Goal: Check status

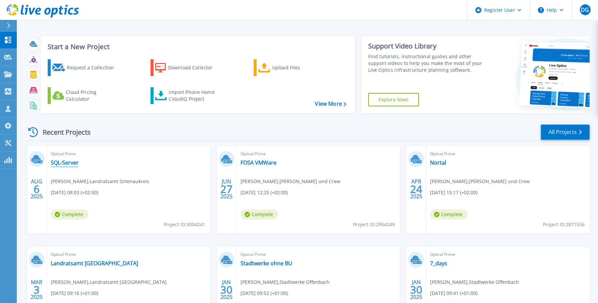
click at [63, 165] on link "SQL-Server" at bounding box center [65, 162] width 28 height 7
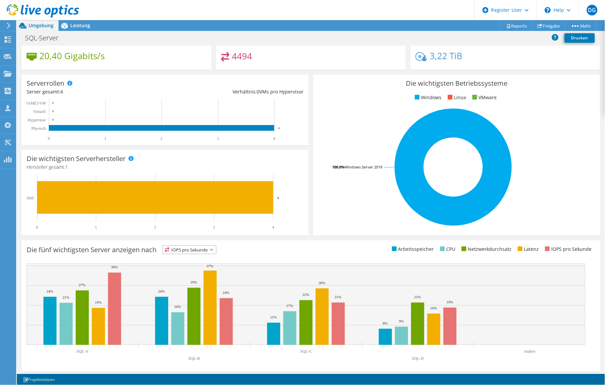
scroll to position [119, 0]
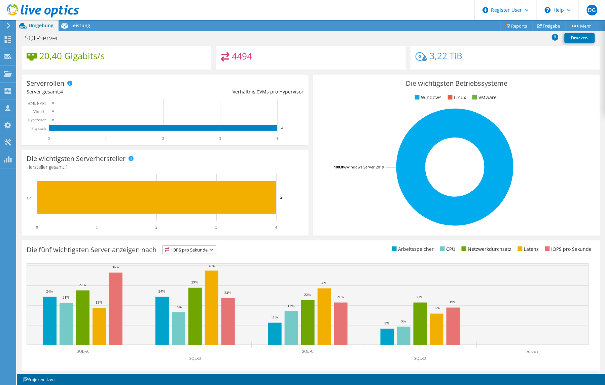
click at [64, 22] on div at bounding box center [39, 11] width 79 height 23
click at [63, 26] on icon at bounding box center [64, 26] width 7 height 6
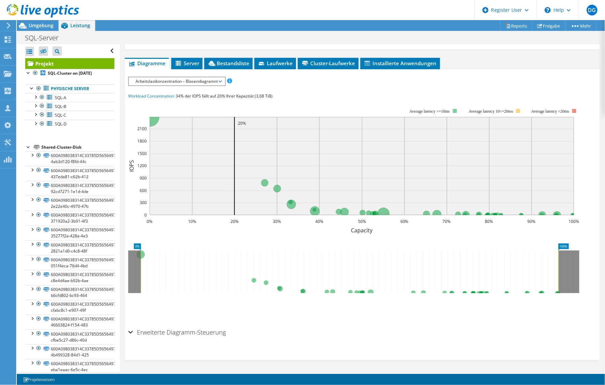
scroll to position [0, 0]
click at [62, 155] on link "600A098038314C33785D565649713139-4ab3d120-f8fd-44c" at bounding box center [69, 158] width 89 height 15
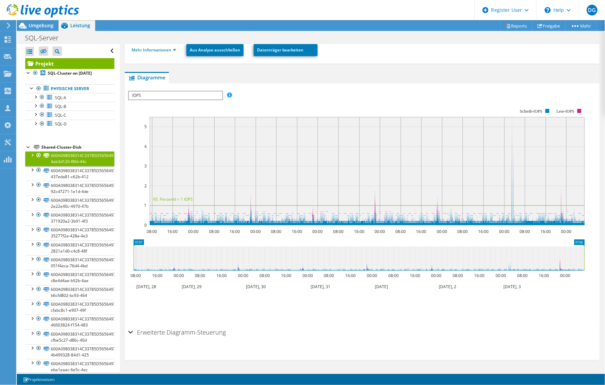
scroll to position [121, 0]
click at [61, 179] on link "600A098038314C33785D56564971312D-437eda81-c62b-412" at bounding box center [69, 173] width 89 height 15
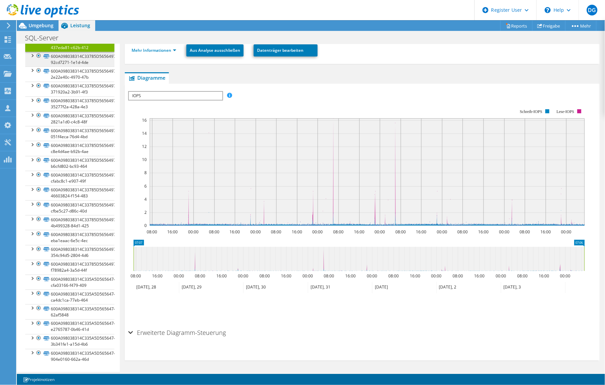
scroll to position [0, 0]
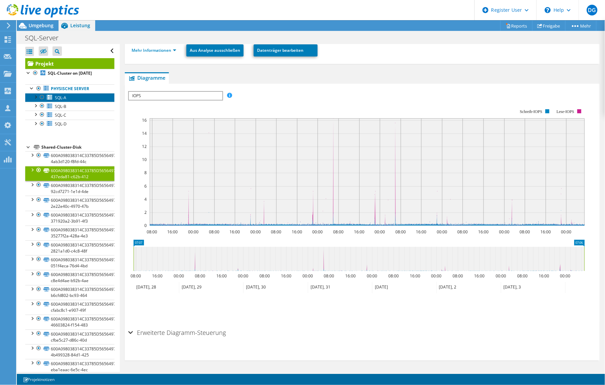
click at [68, 96] on link "SQL-A" at bounding box center [69, 97] width 89 height 9
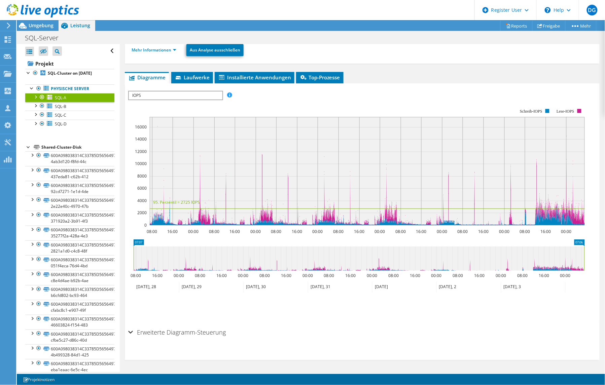
scroll to position [74, 0]
click at [47, 87] on icon at bounding box center [46, 88] width 6 height 5
click at [37, 88] on div at bounding box center [38, 88] width 7 height 8
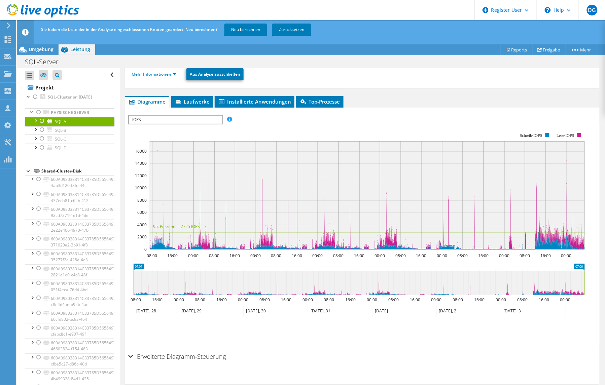
click at [43, 124] on div at bounding box center [42, 121] width 7 height 8
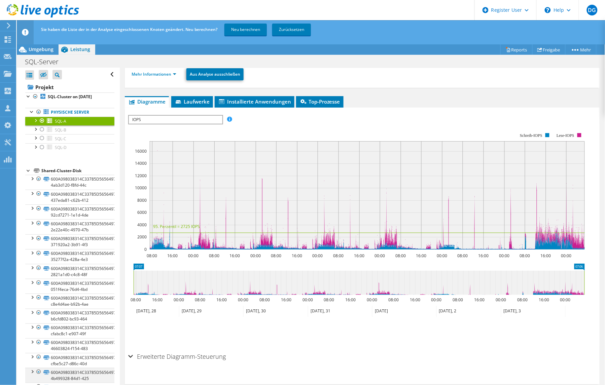
scroll to position [0, 0]
click at [43, 128] on div at bounding box center [42, 130] width 7 height 8
click at [43, 121] on div at bounding box center [42, 121] width 7 height 8
click at [40, 137] on div at bounding box center [42, 138] width 7 height 8
click at [42, 131] on div at bounding box center [42, 130] width 7 height 8
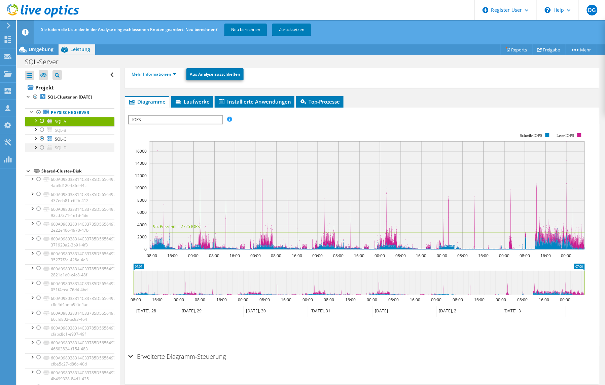
click at [41, 147] on div at bounding box center [42, 148] width 7 height 8
click at [44, 139] on div at bounding box center [42, 138] width 7 height 8
click at [51, 102] on link "SQL-Cluster on 8/6/2025" at bounding box center [69, 97] width 89 height 9
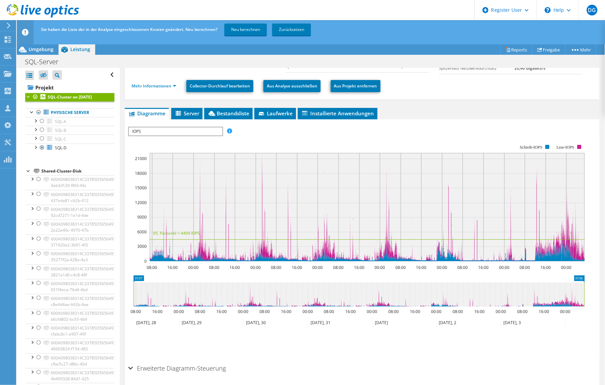
scroll to position [86, 0]
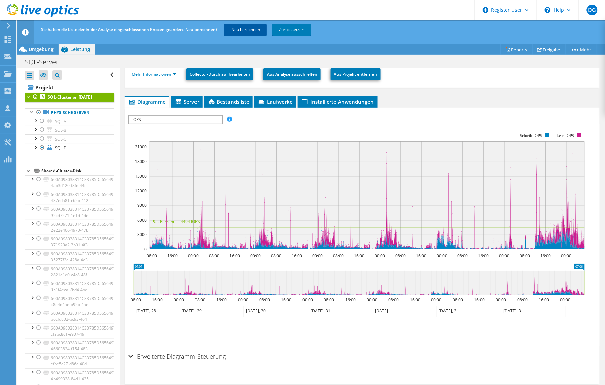
click at [234, 29] on link "Neu berechnen" at bounding box center [245, 30] width 42 height 12
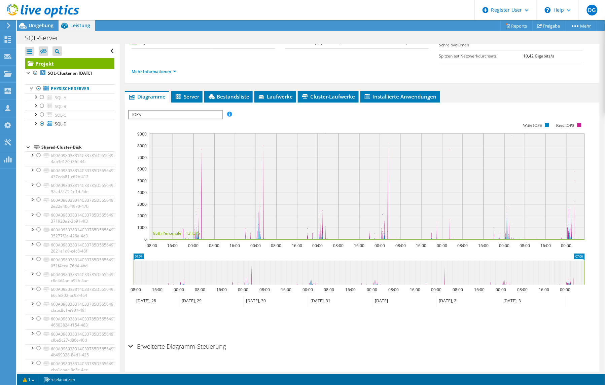
scroll to position [100, 0]
